Goal: Transaction & Acquisition: Purchase product/service

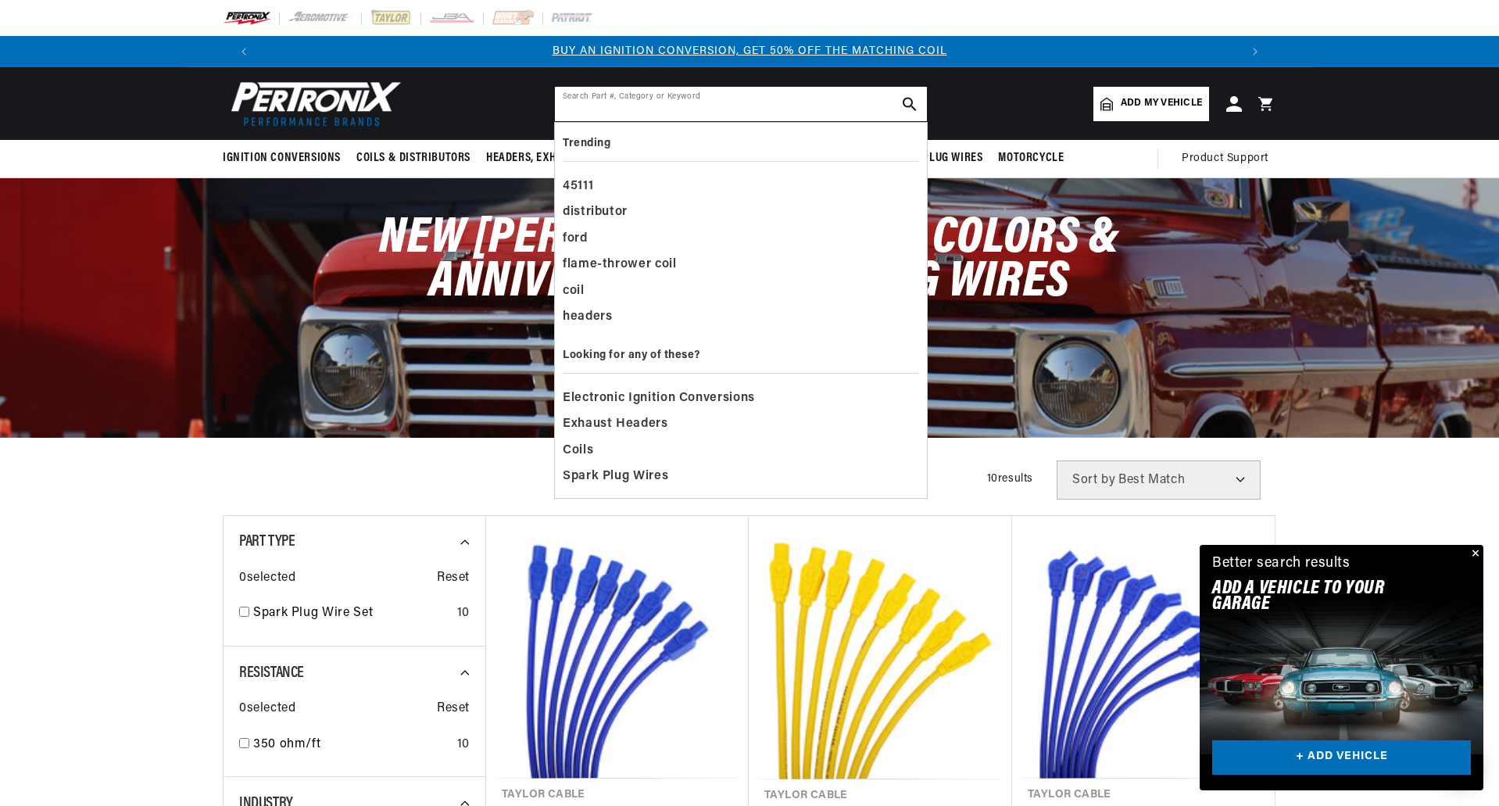
paste input "TAY-64603"
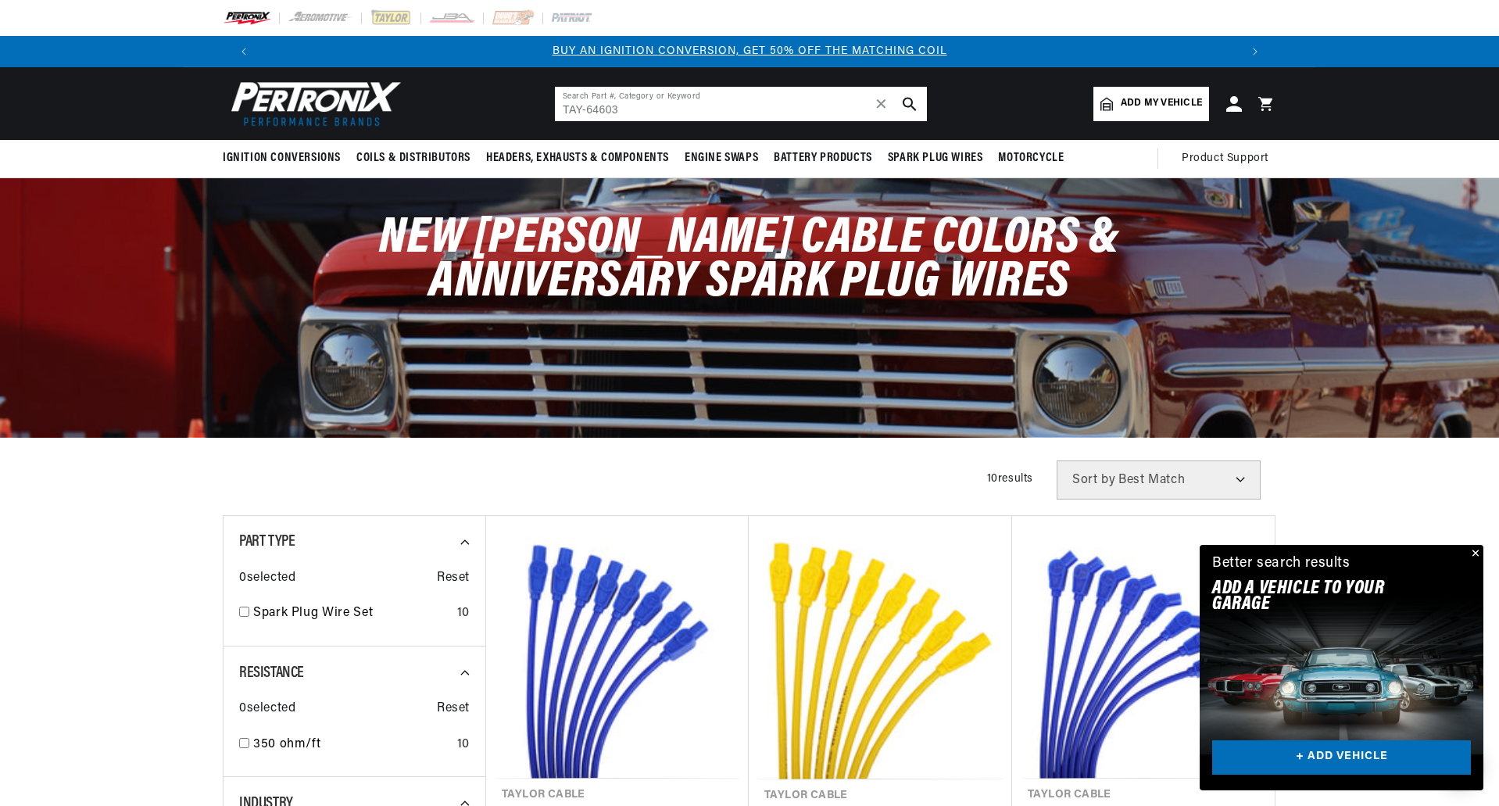
type input "TAY-64603"
click at [912, 102] on use "search button" at bounding box center [909, 103] width 13 height 13
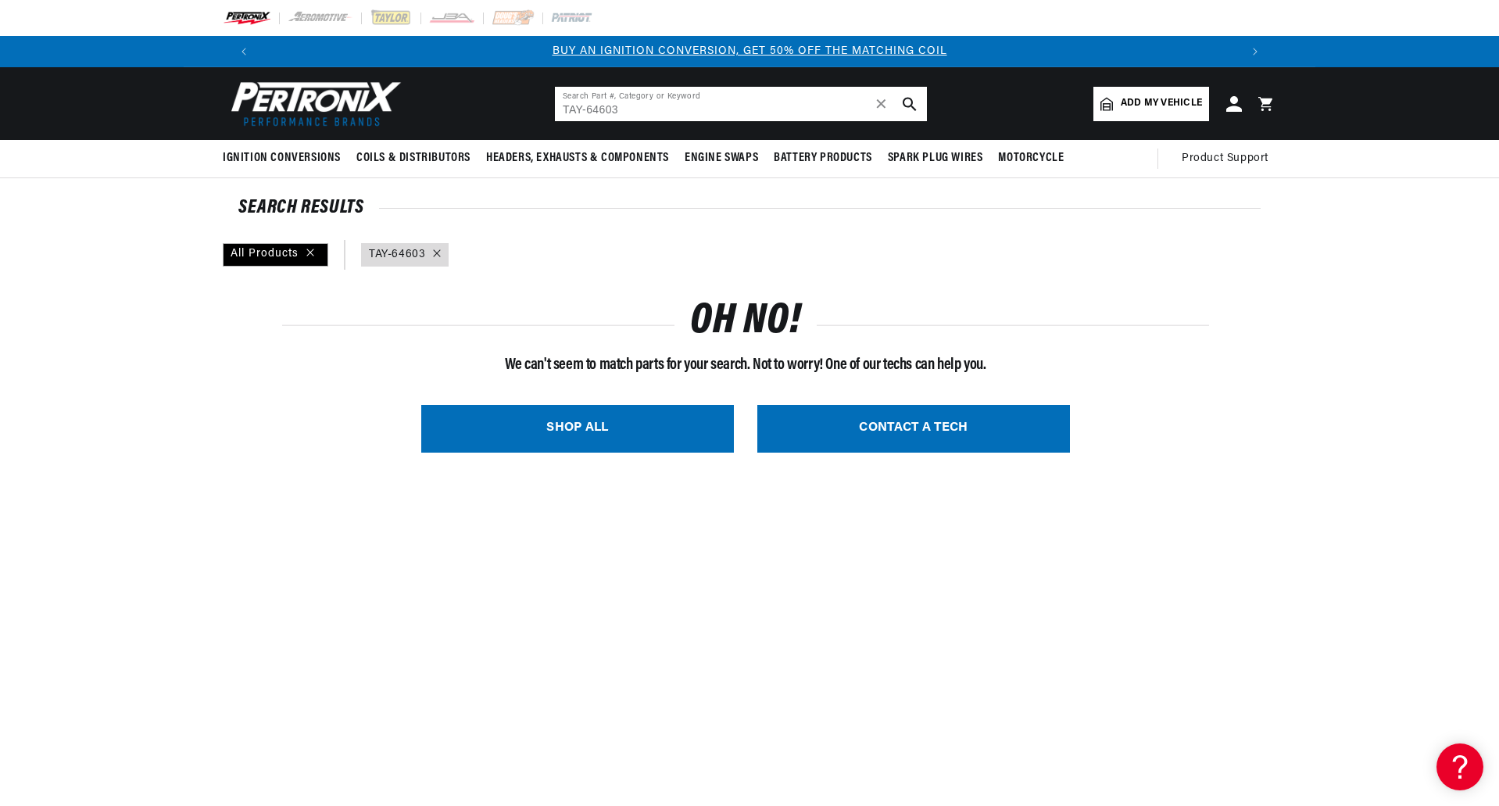
click at [588, 109] on input "TAY-64603" at bounding box center [741, 104] width 372 height 34
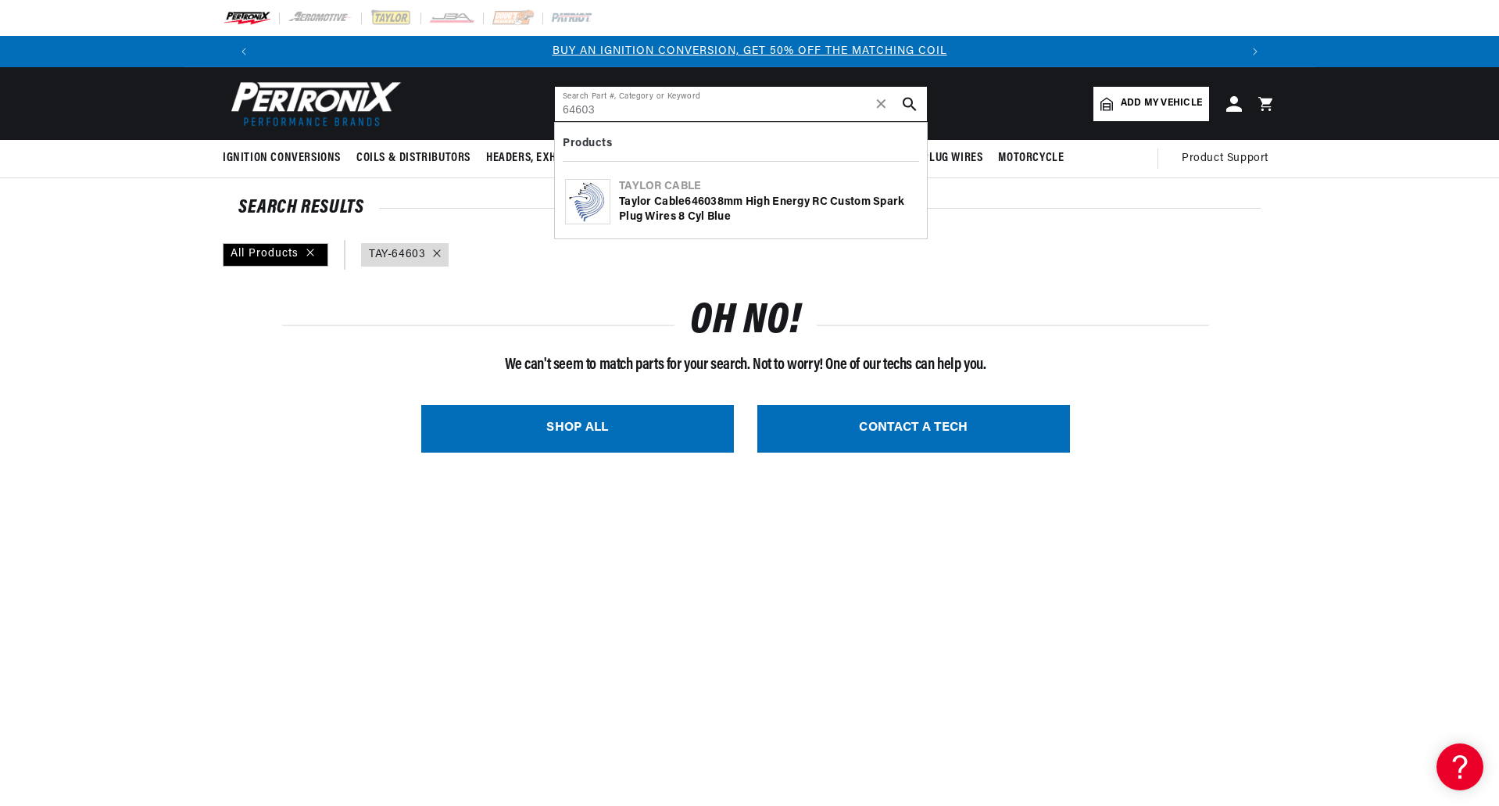
type input "64603"
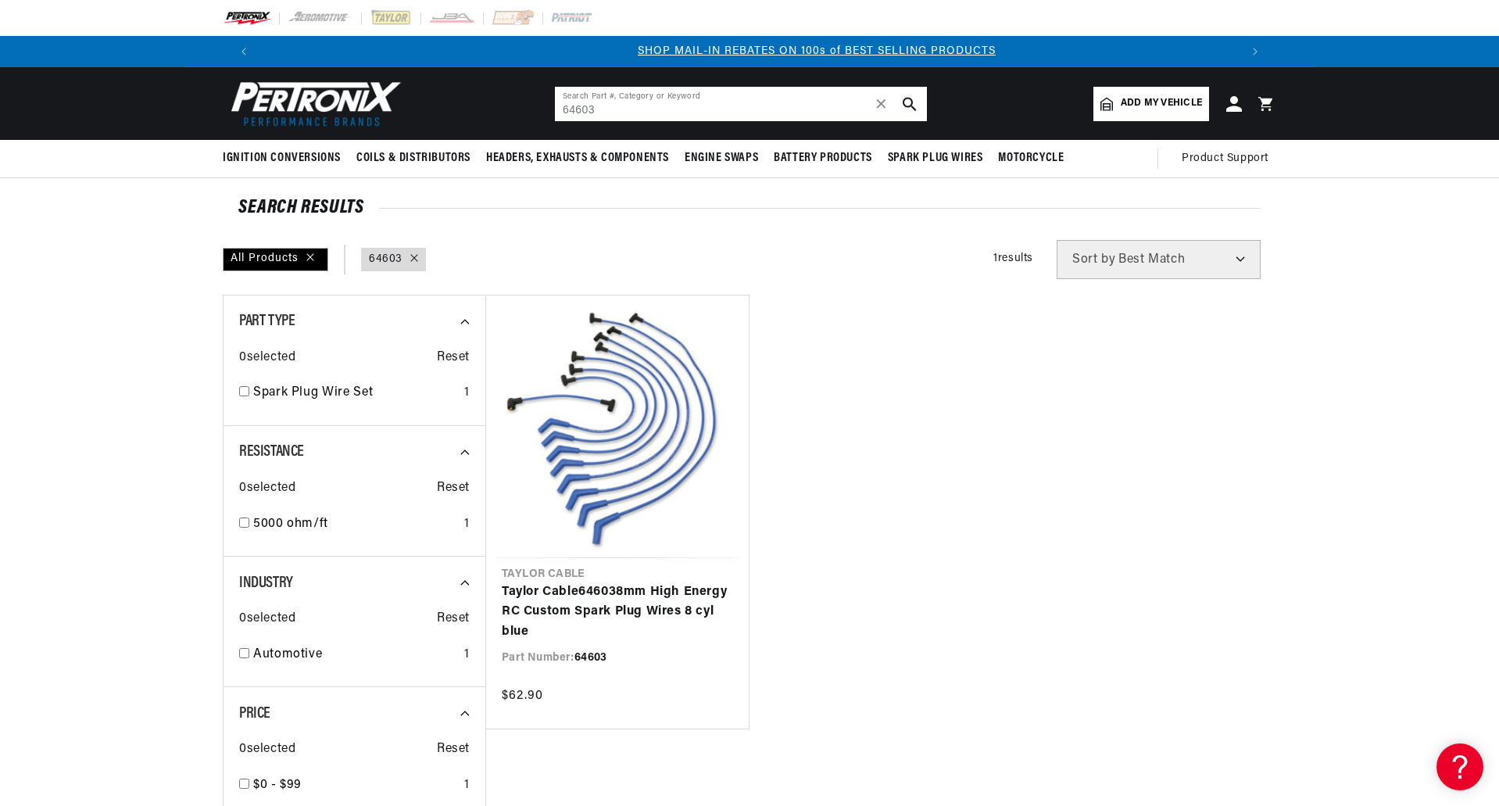
scroll to position [0, 976]
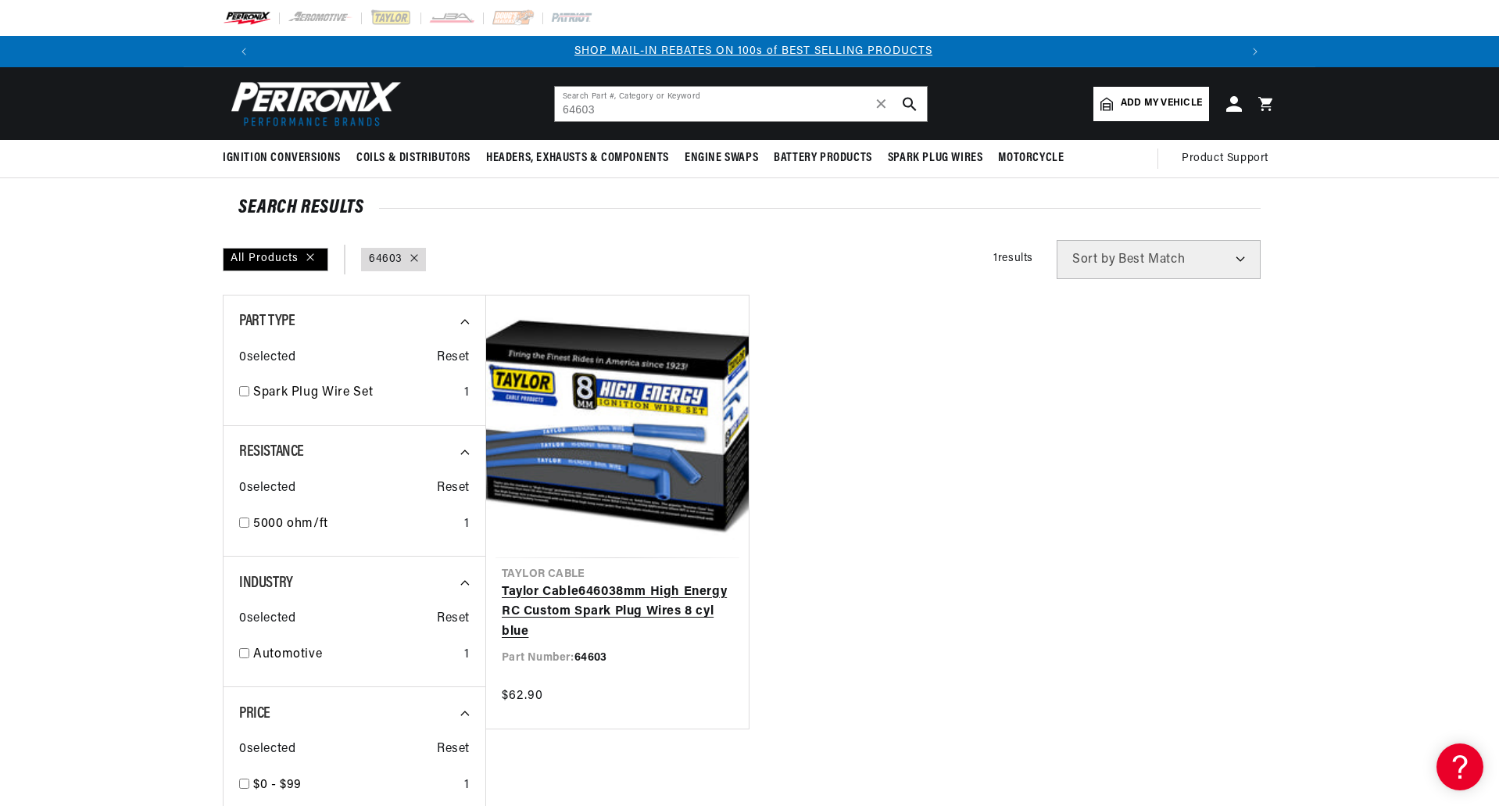
click at [629, 607] on link "Taylor Cable 64603 8mm High Energy RC Custom Spark Plug Wires 8 cyl blue" at bounding box center [617, 612] width 231 height 60
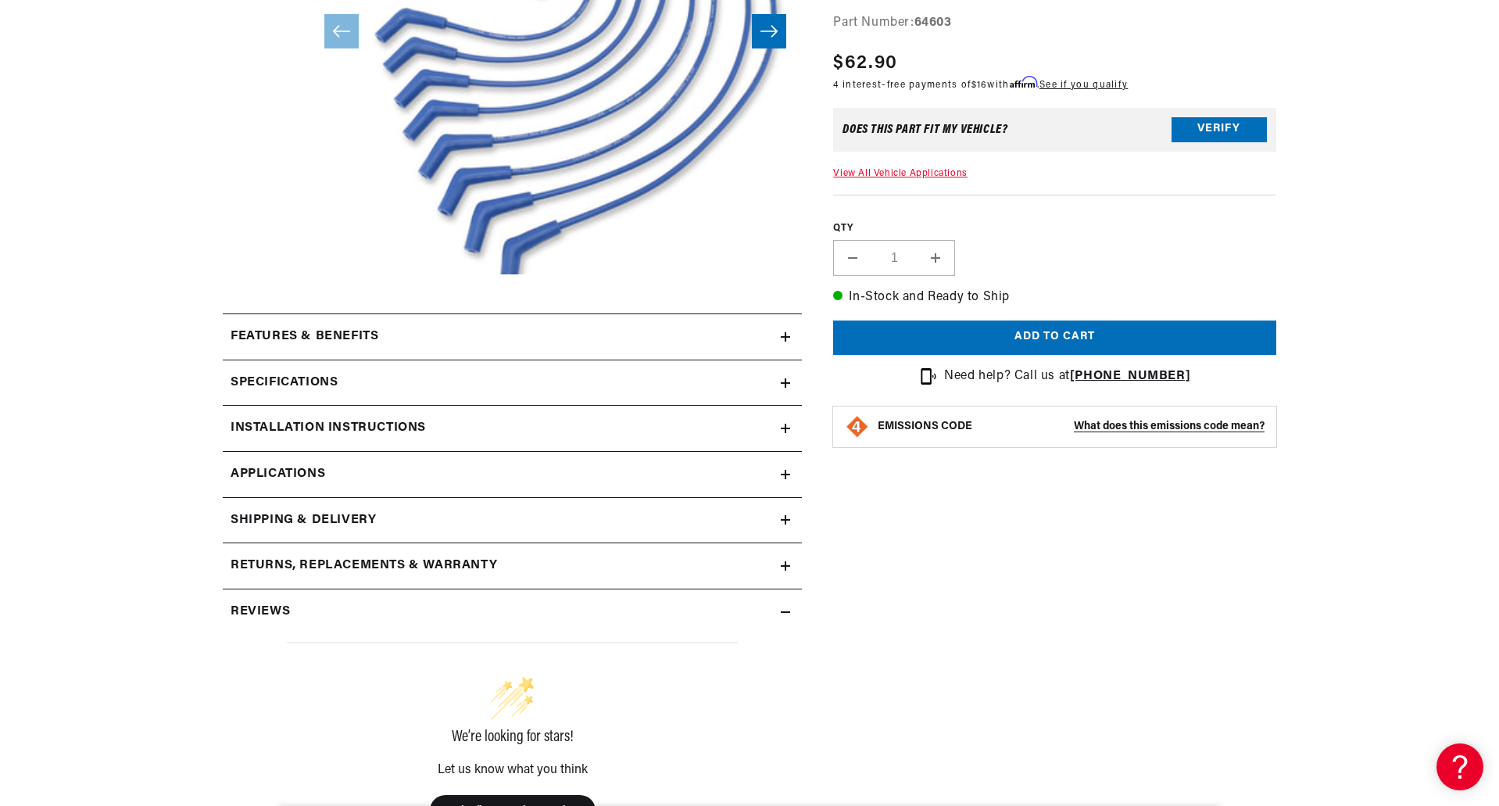
scroll to position [547, 0]
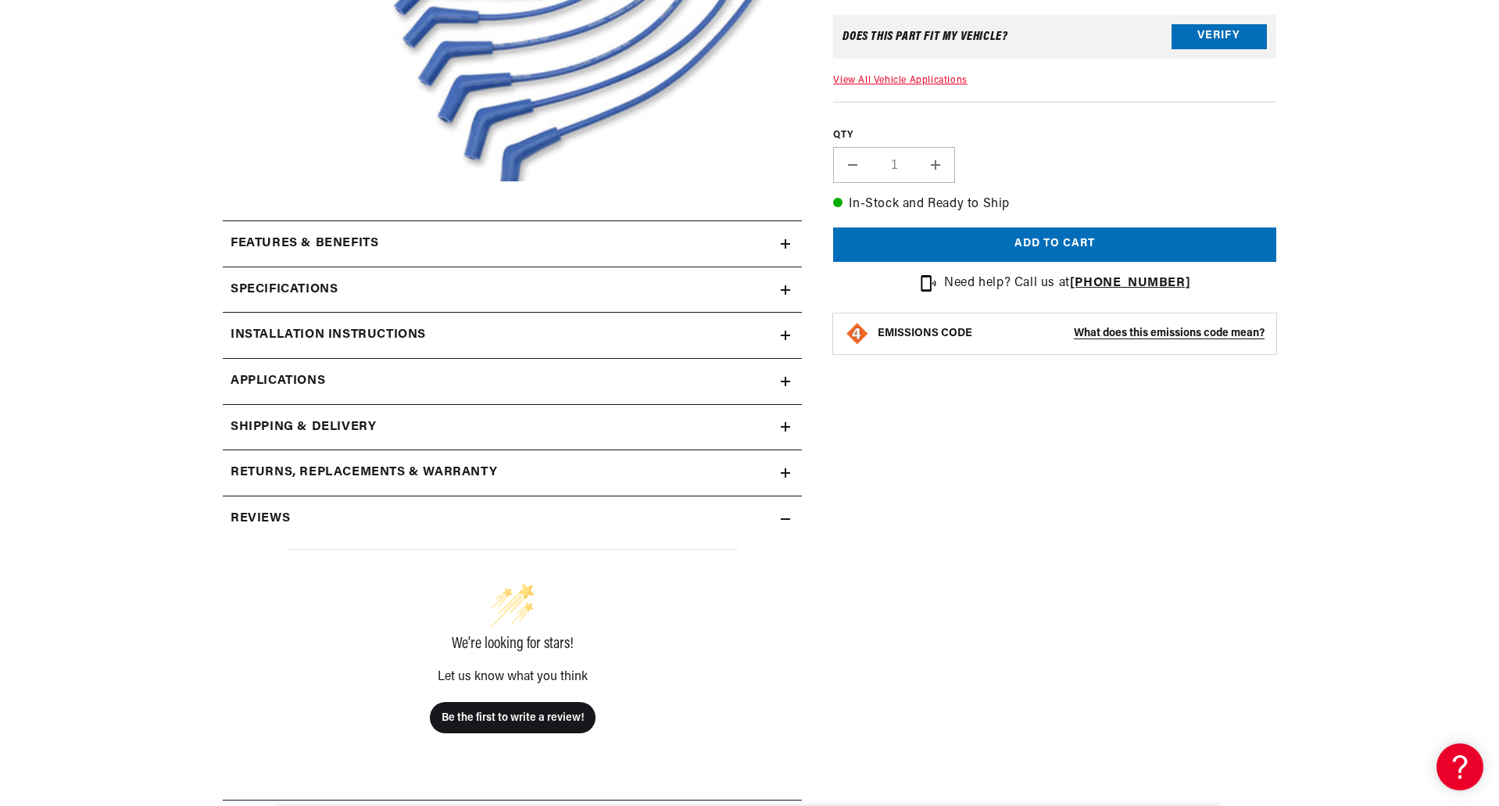
click at [788, 292] on icon at bounding box center [785, 289] width 9 height 9
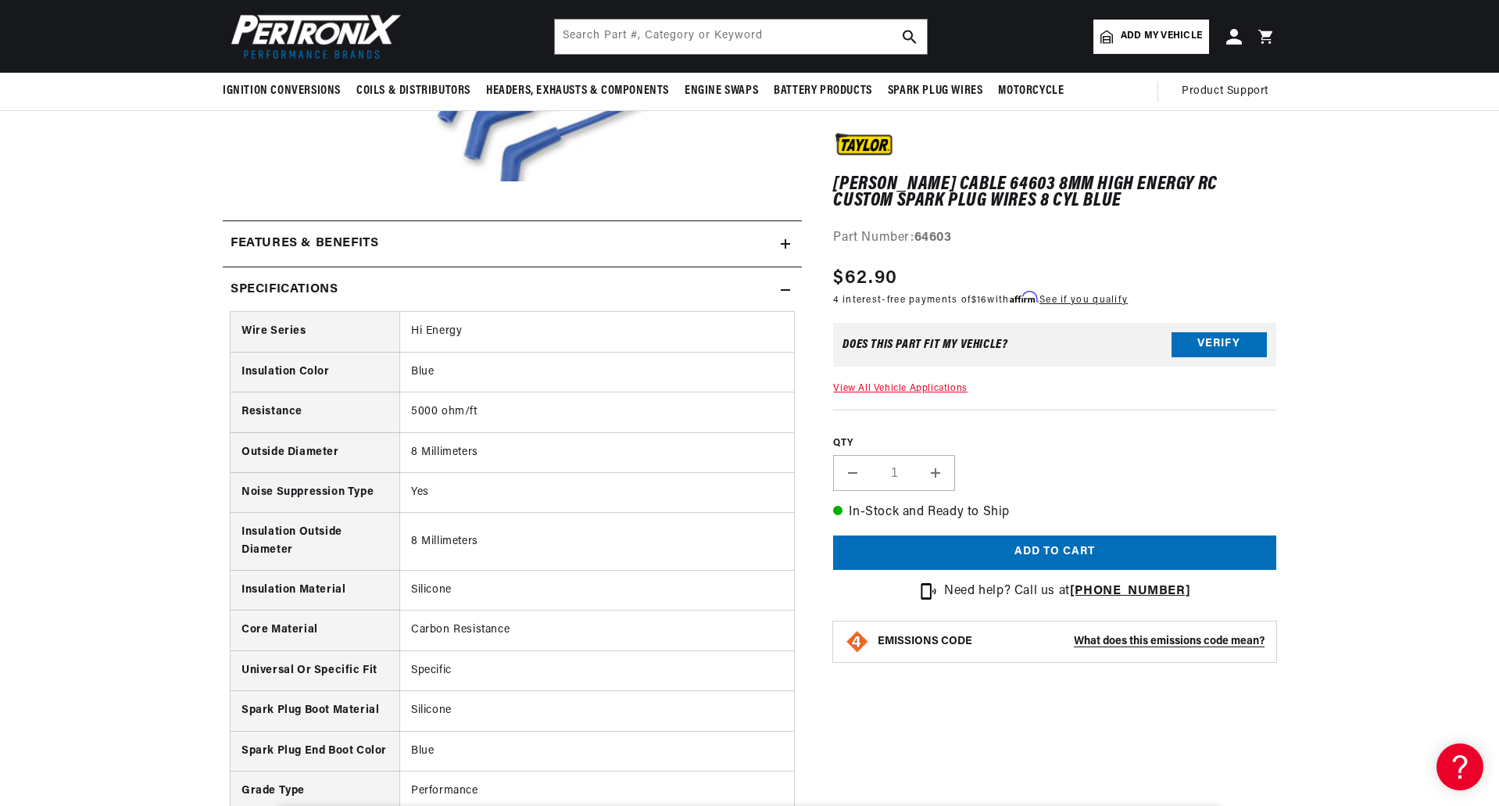
click at [792, 291] on summary "Specifications" at bounding box center [512, 289] width 579 height 45
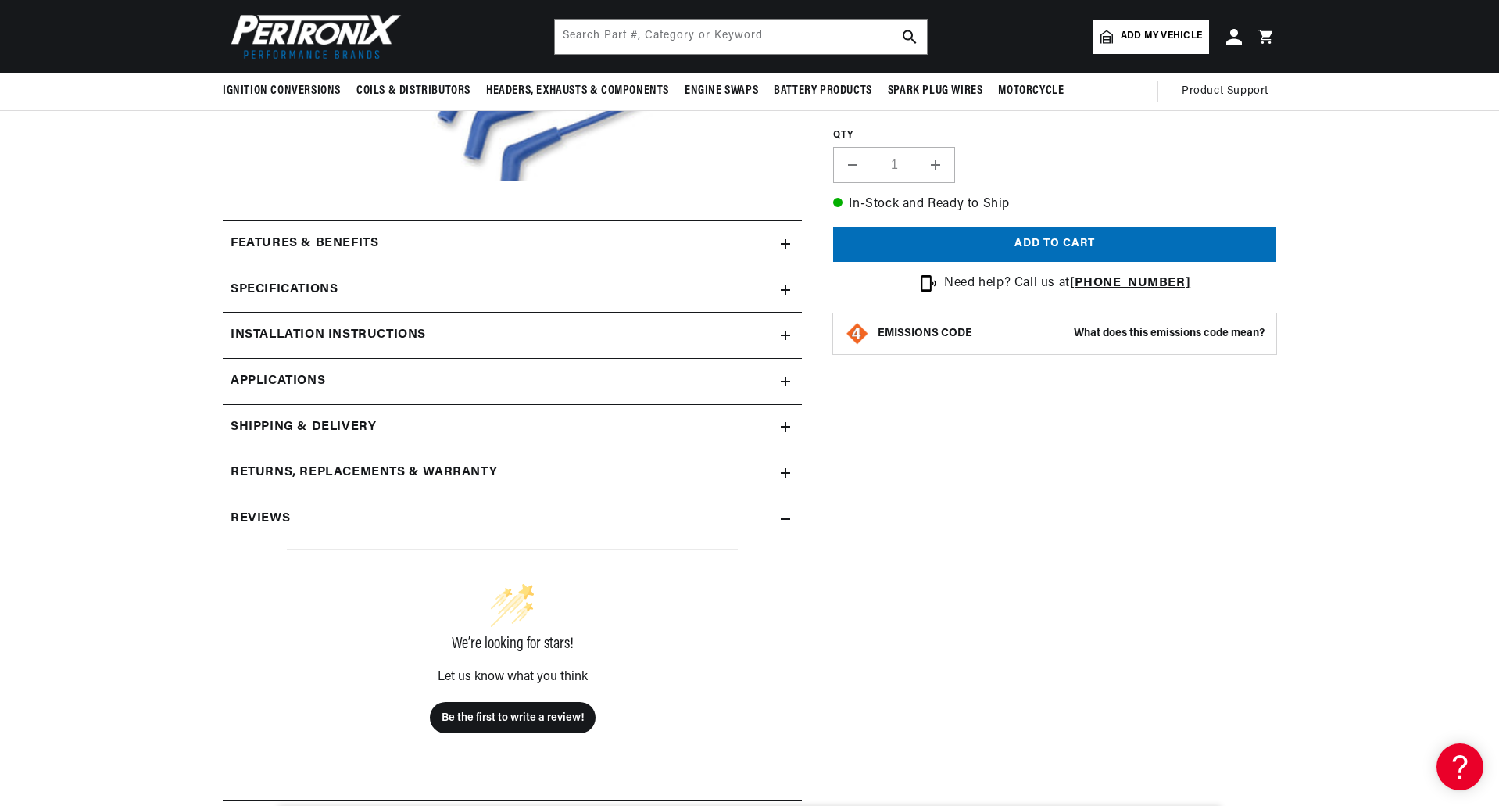
scroll to position [0, 976]
click at [781, 383] on icon at bounding box center [785, 381] width 9 height 9
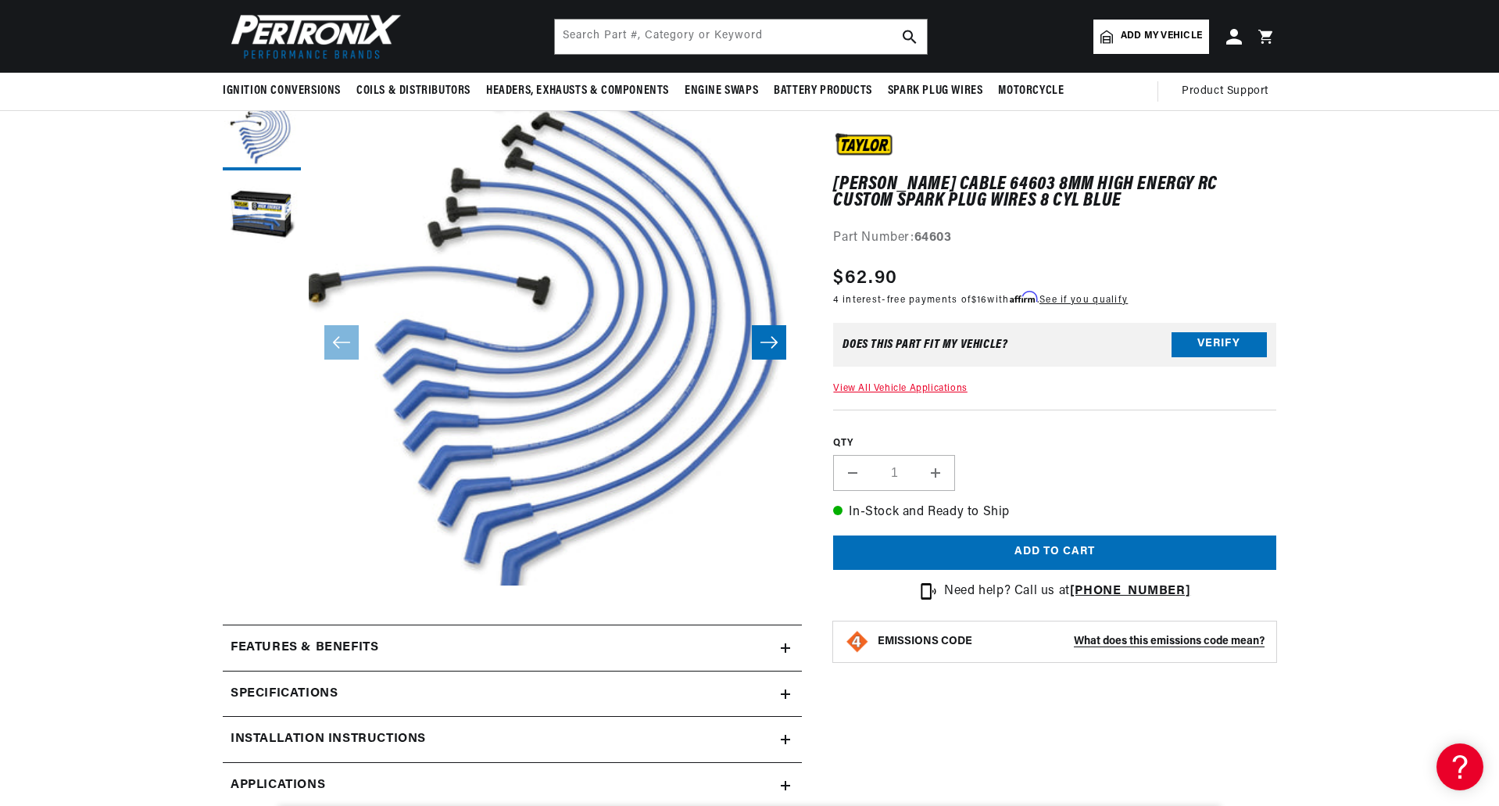
scroll to position [23, 0]
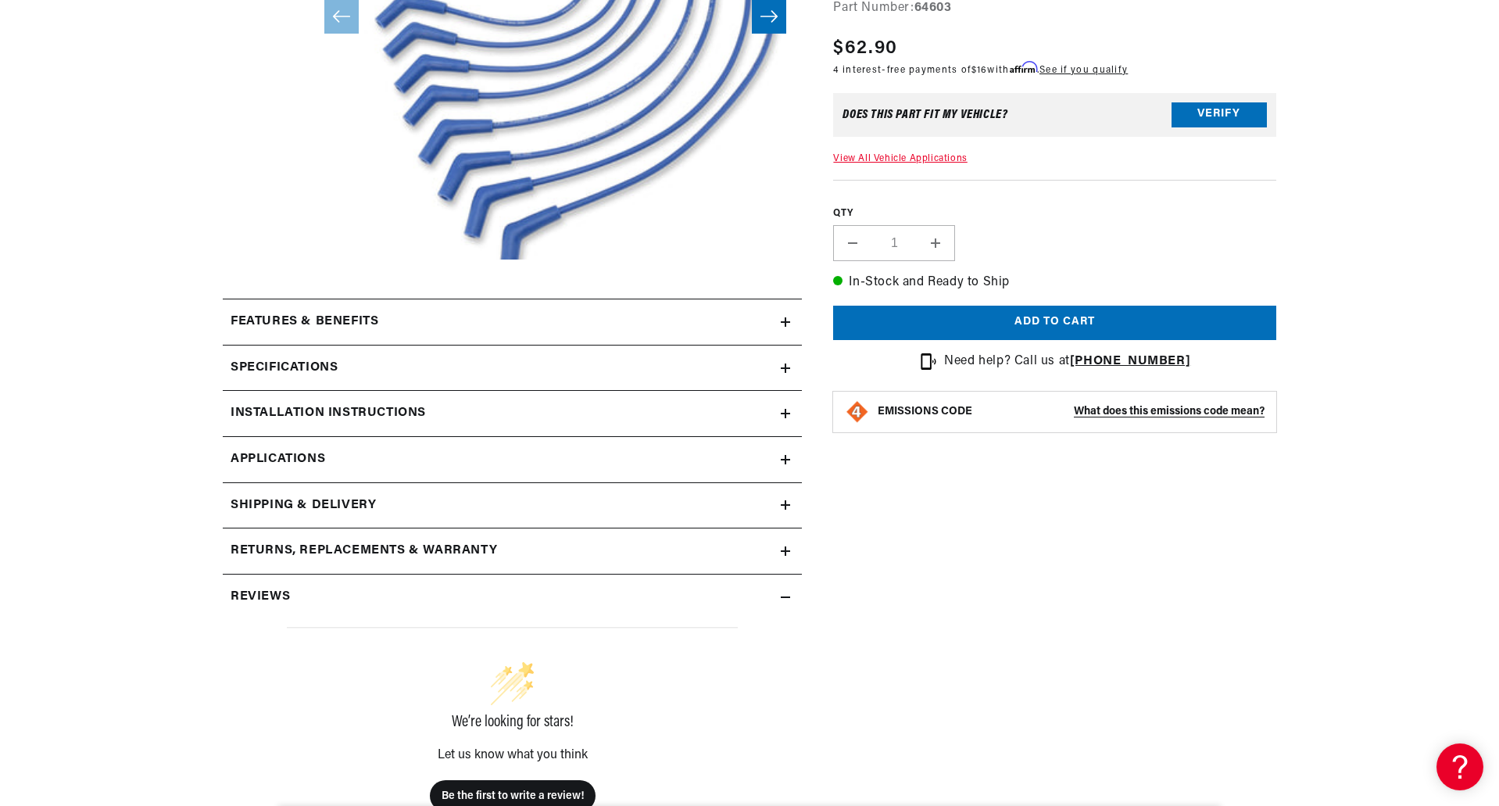
click at [782, 370] on icon at bounding box center [785, 367] width 9 height 9
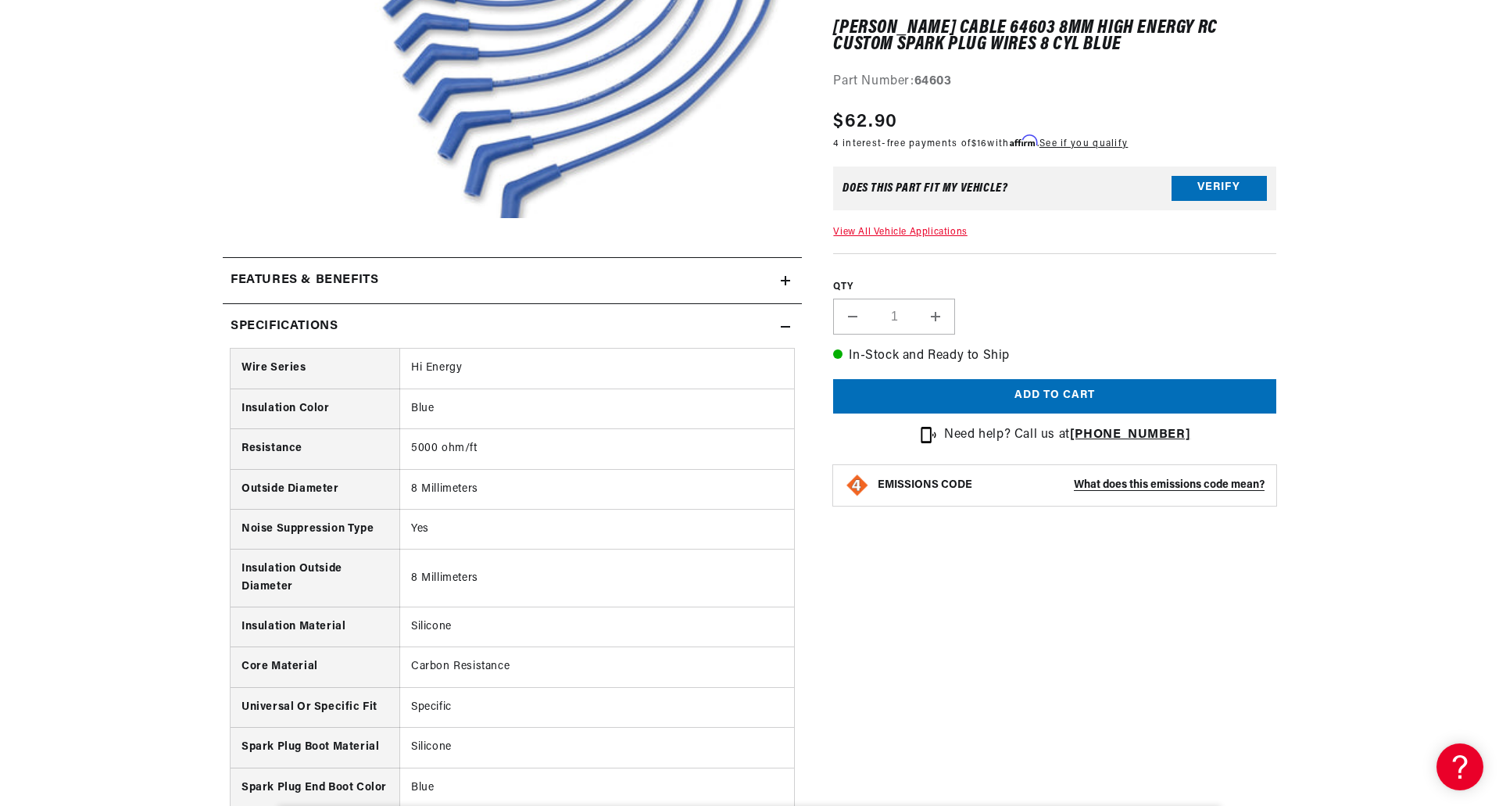
scroll to position [547, 0]
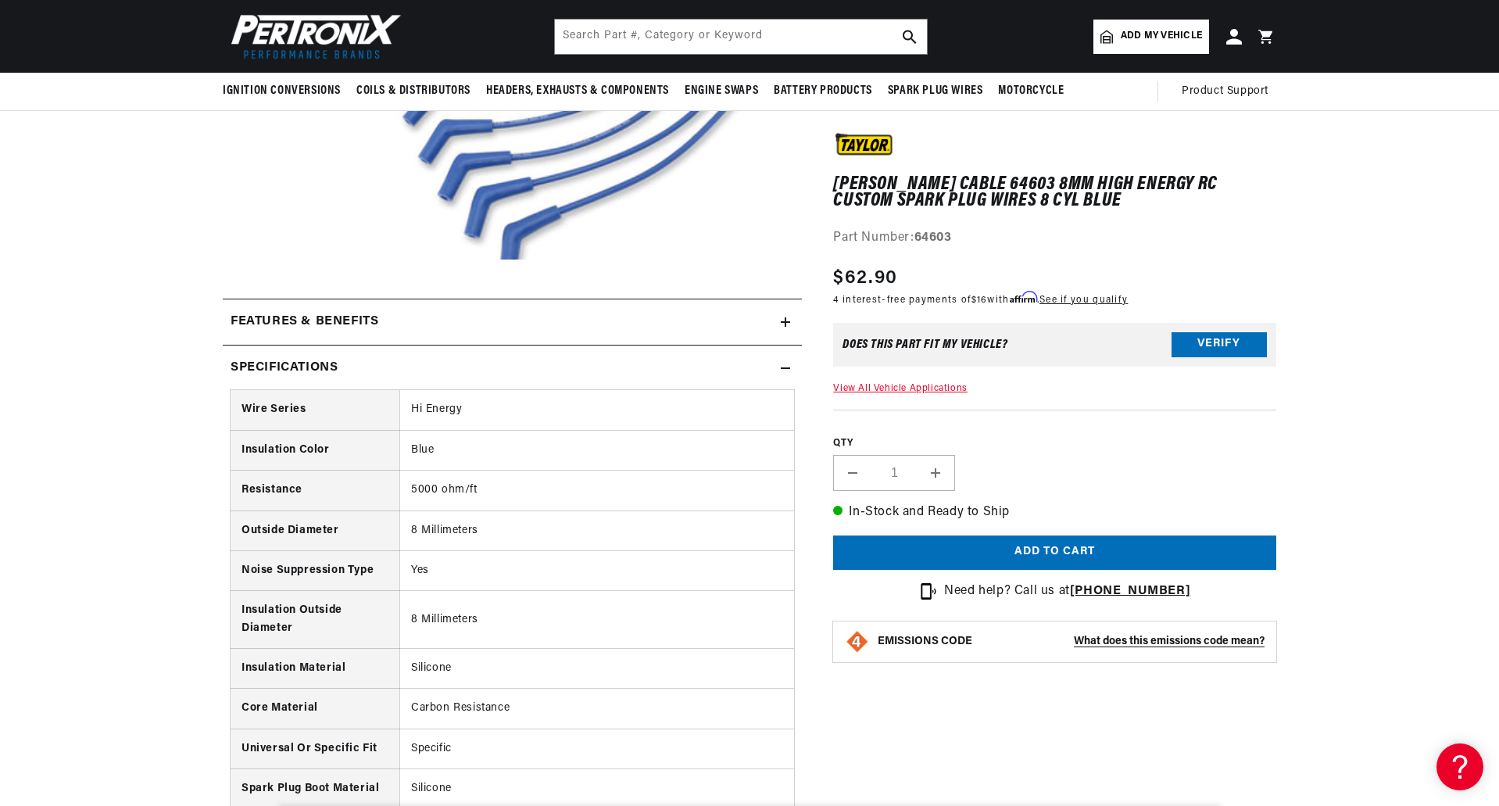
click at [790, 365] on icon at bounding box center [785, 367] width 9 height 9
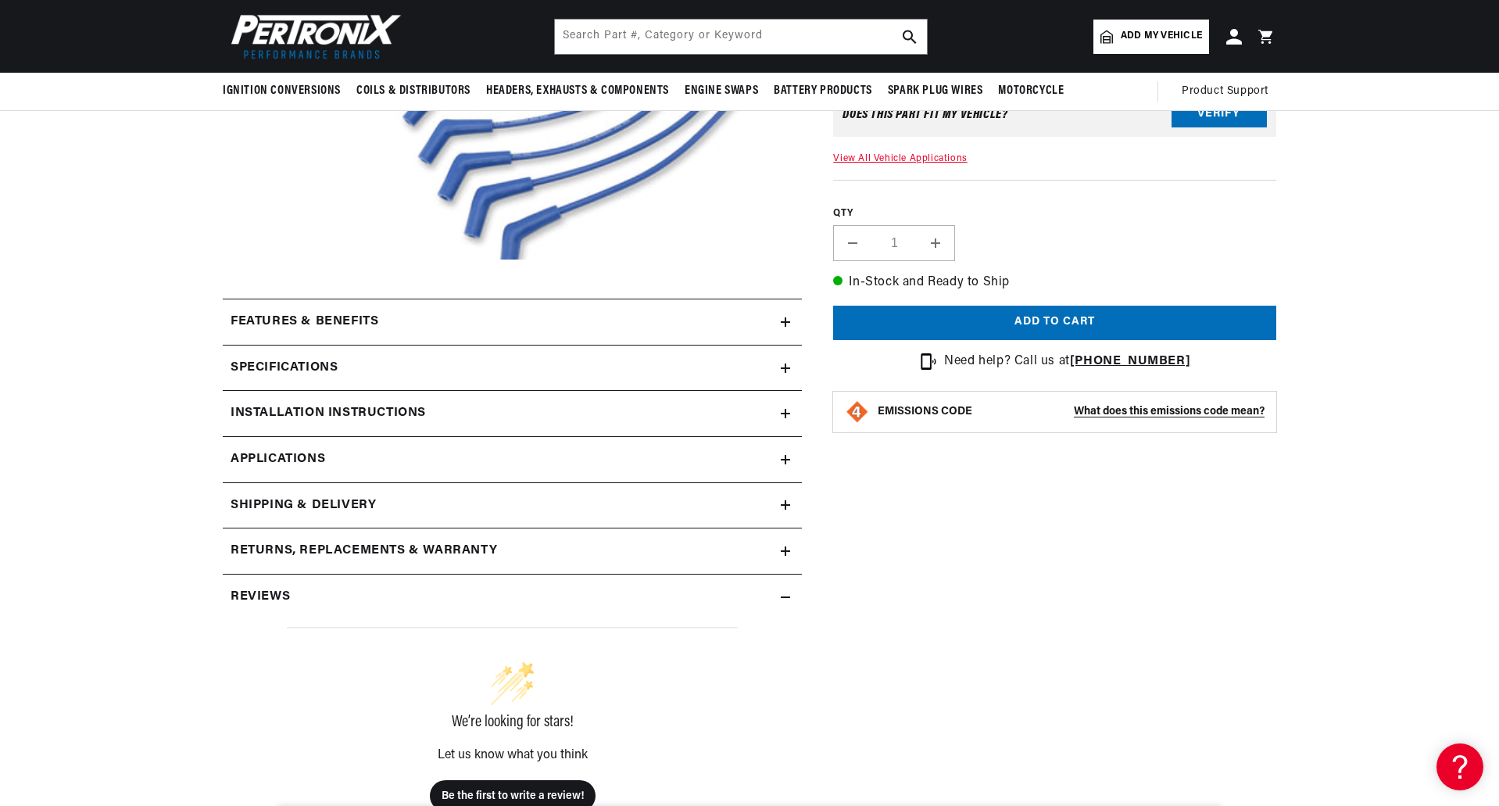
click at [786, 322] on icon at bounding box center [785, 322] width 9 height 0
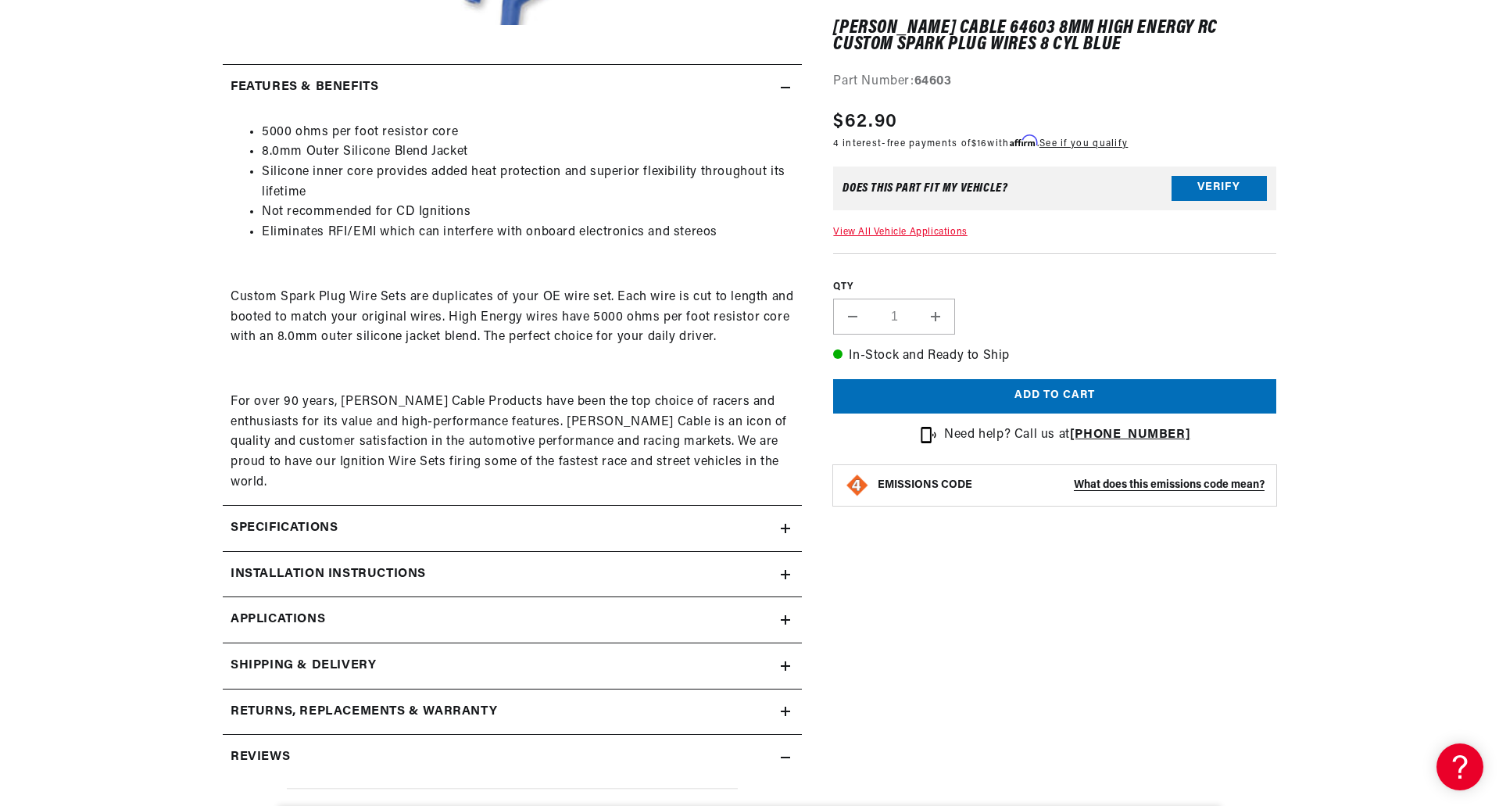
click at [786, 88] on icon at bounding box center [785, 88] width 9 height 0
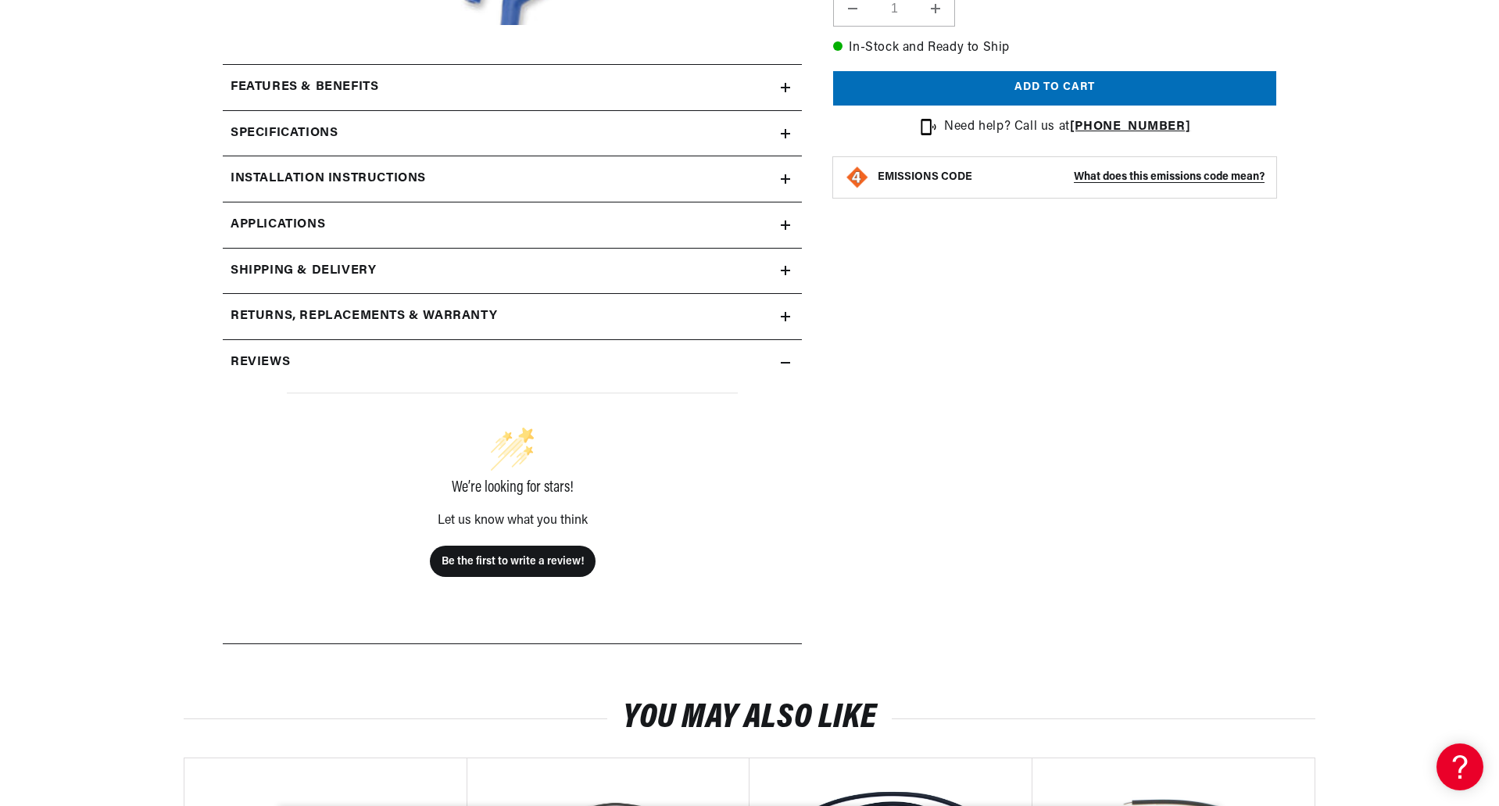
click at [376, 182] on h2 "Installation instructions" at bounding box center [328, 179] width 195 height 20
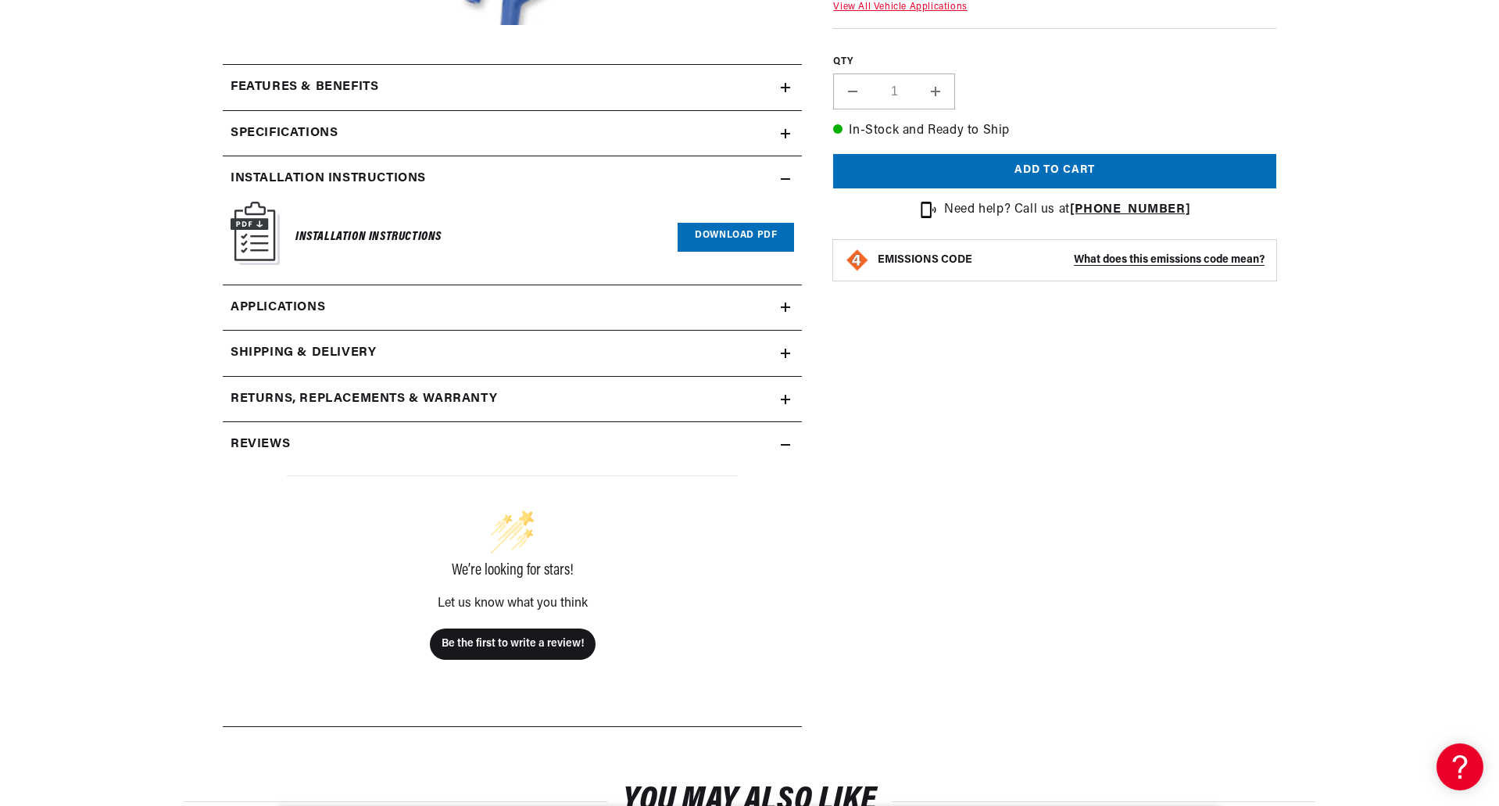
click at [784, 177] on icon at bounding box center [785, 178] width 9 height 9
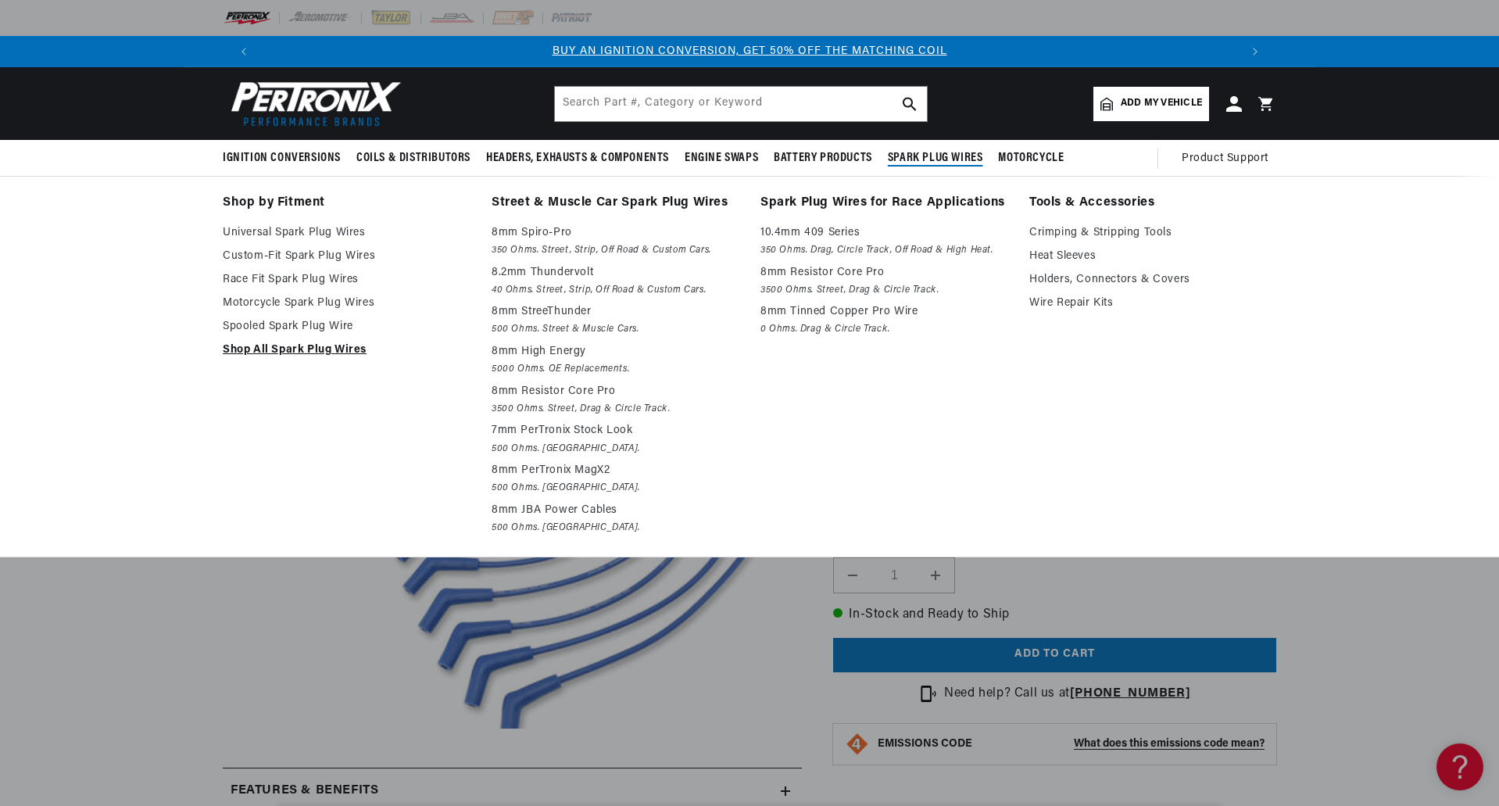
click at [304, 345] on link "Shop All Spark Plug Wires" at bounding box center [346, 350] width 247 height 19
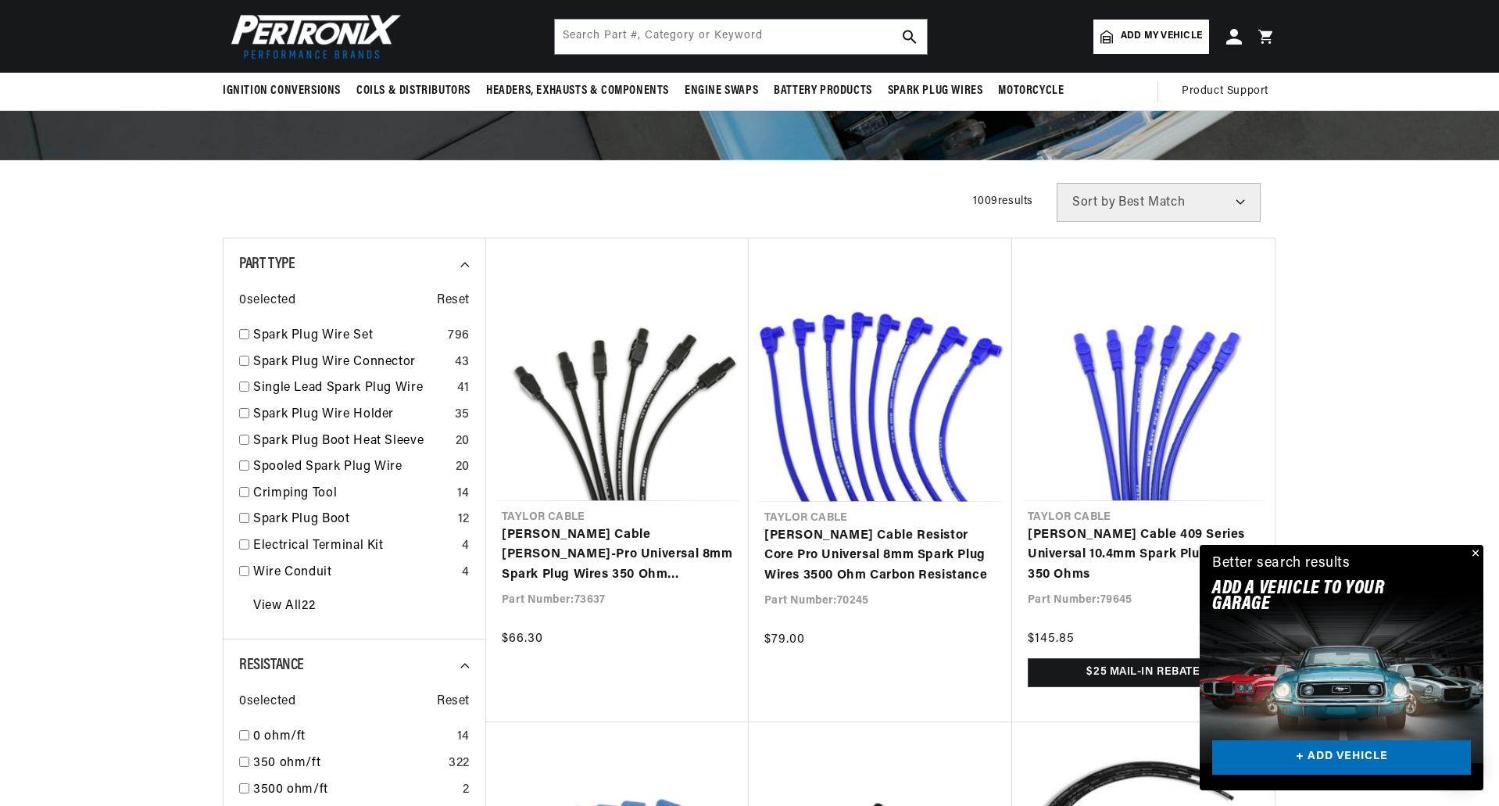
scroll to position [0, 976]
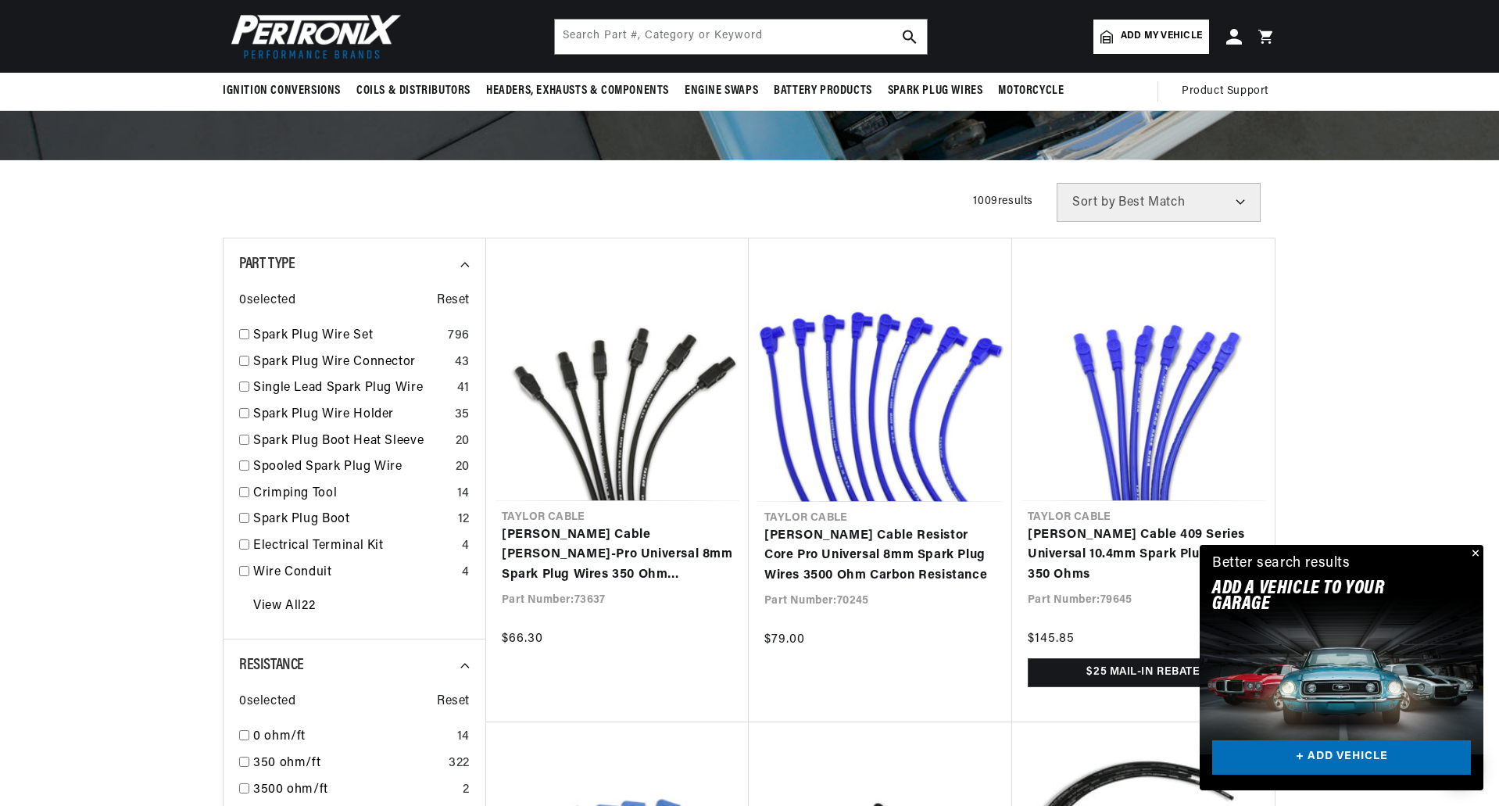
click at [1479, 554] on button "Close" at bounding box center [1474, 554] width 19 height 19
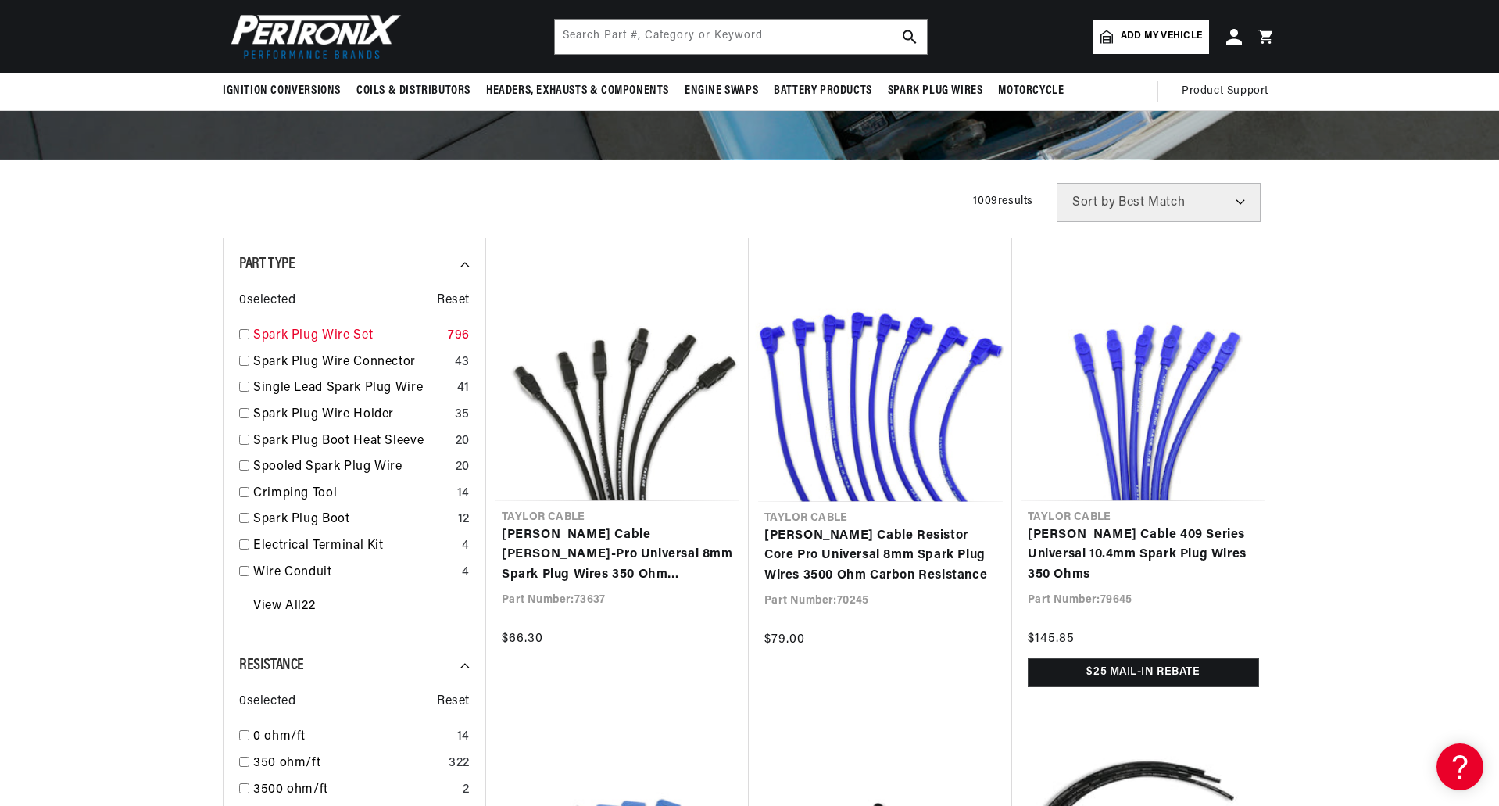
click at [311, 334] on link "Spark Plug Wire Set" at bounding box center [347, 336] width 188 height 20
checkbox input "true"
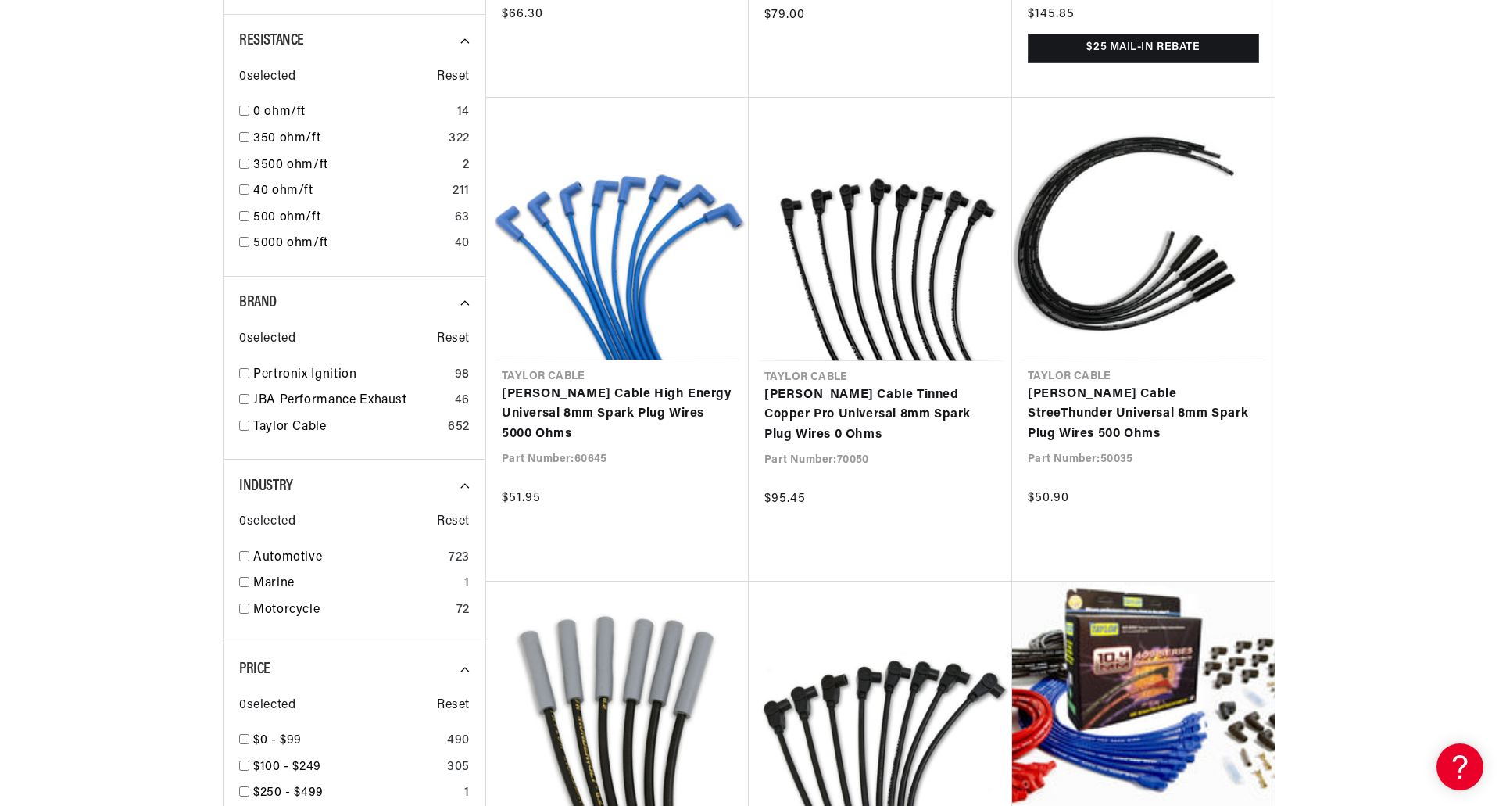
scroll to position [860, 0]
click at [241, 553] on input "checkbox" at bounding box center [244, 555] width 10 height 10
checkbox input "true"
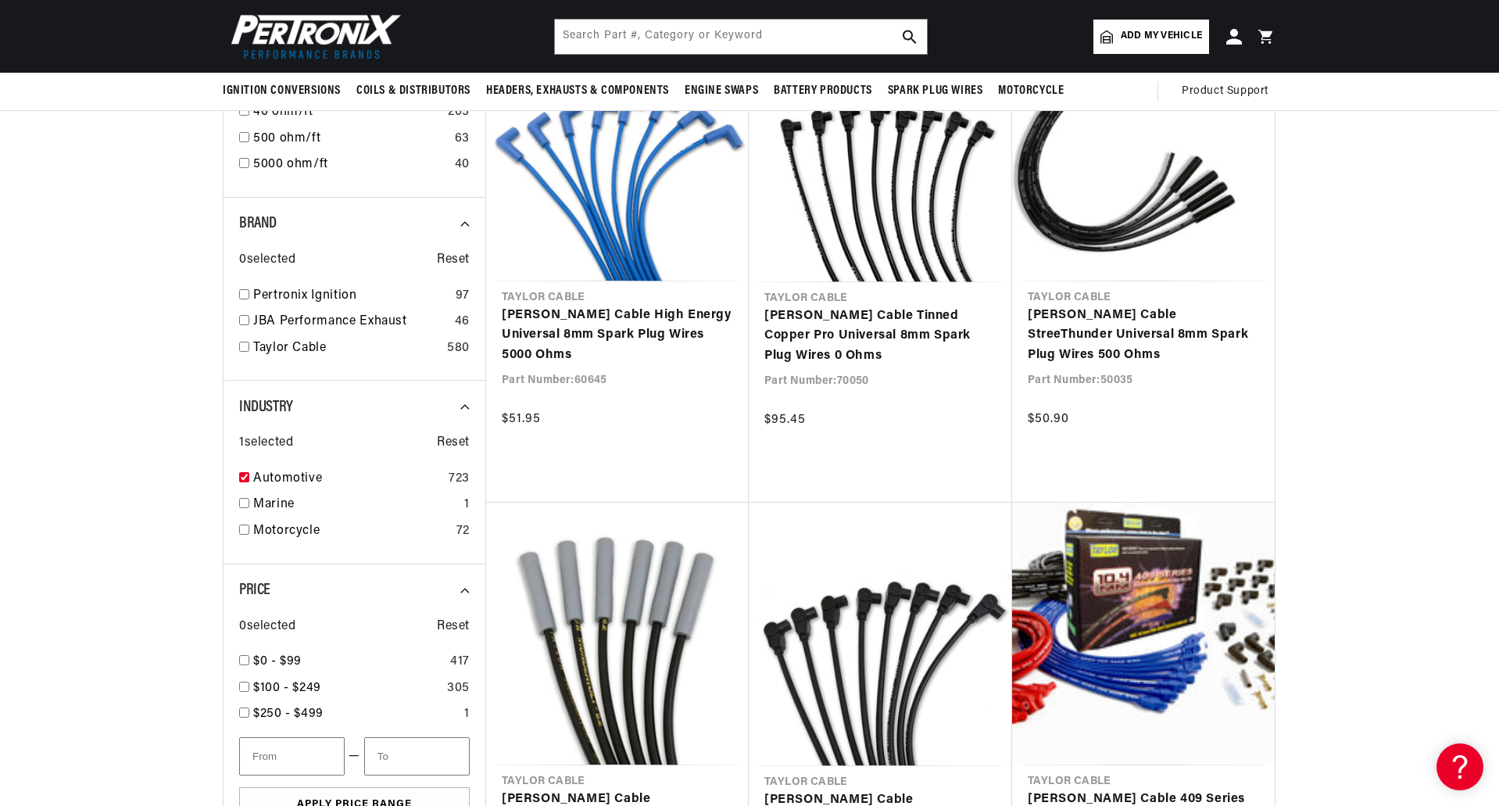
scroll to position [860, 0]
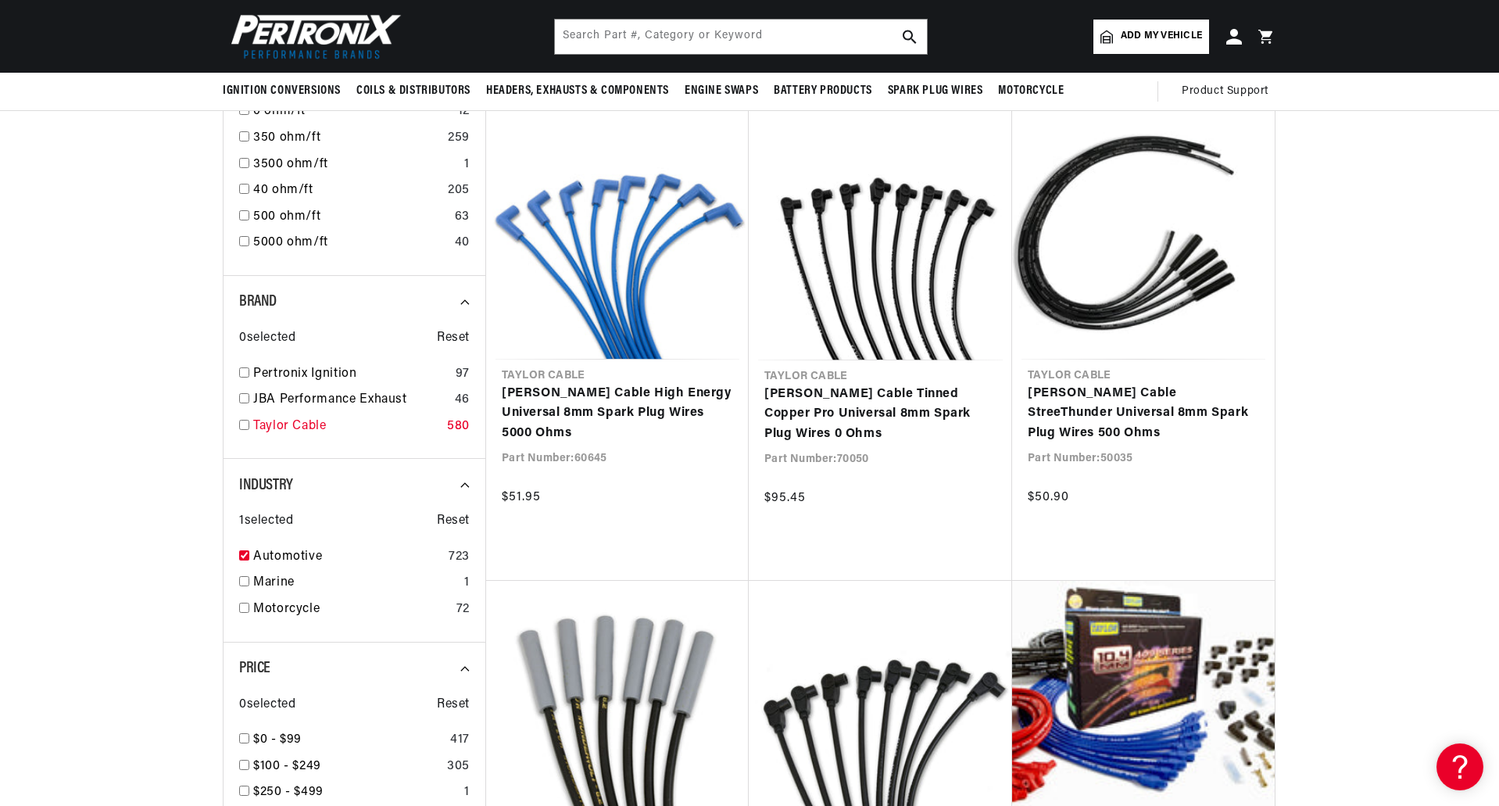
click at [263, 427] on link "Taylor Cable" at bounding box center [347, 427] width 188 height 20
checkbox input "true"
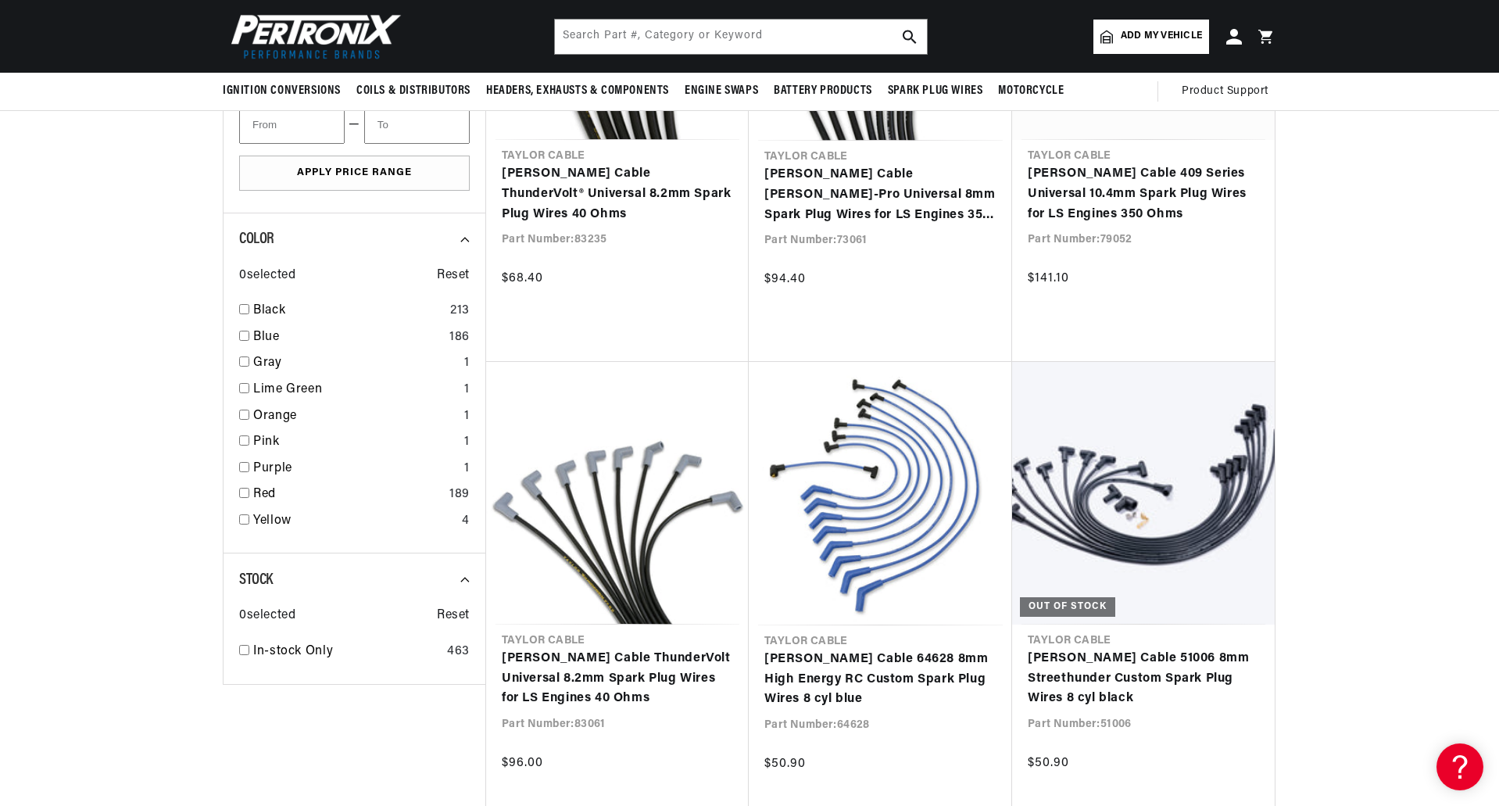
scroll to position [0, 976]
